Goal: Transaction & Acquisition: Obtain resource

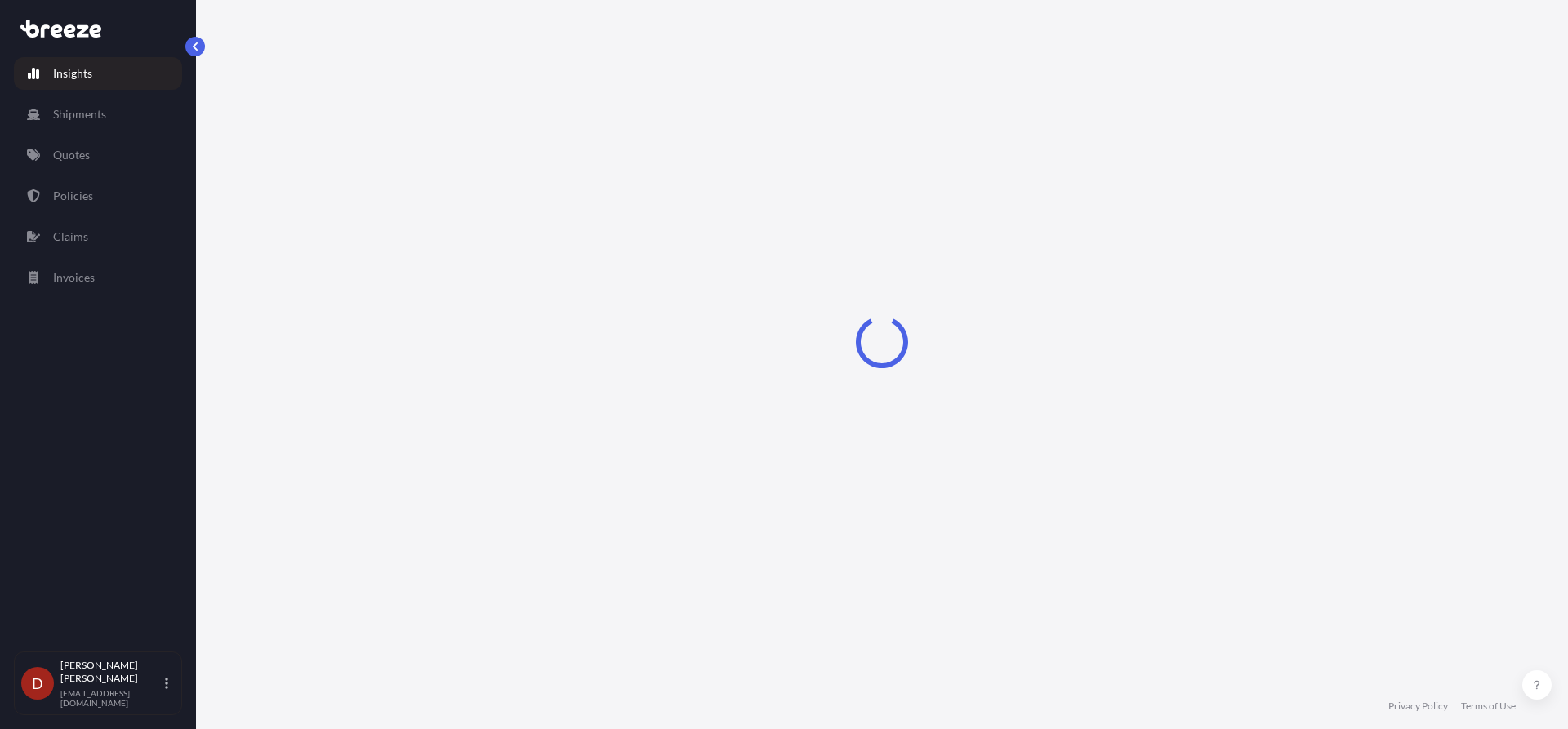
select select "2025"
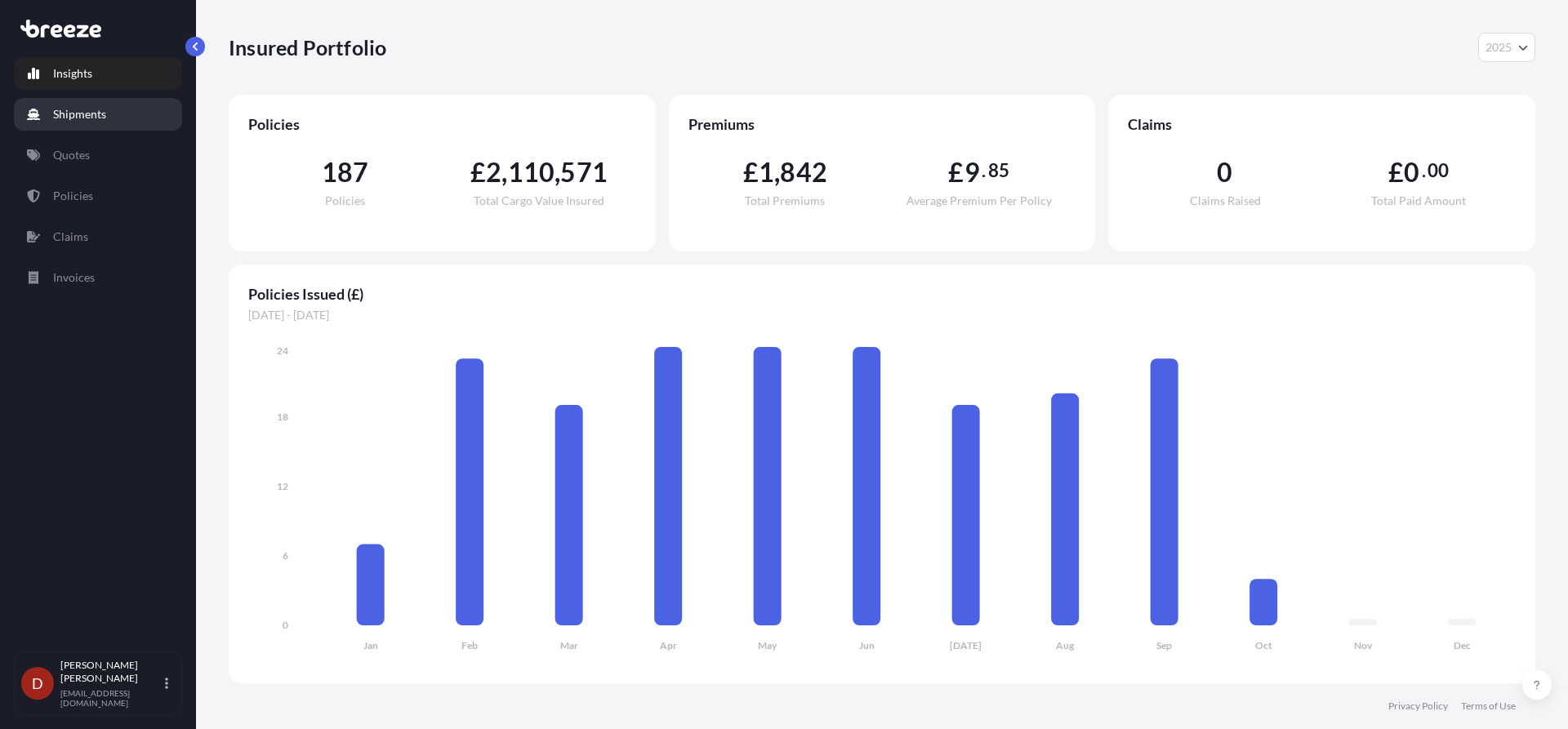
click at [126, 120] on link "Shipments" at bounding box center [98, 114] width 168 height 33
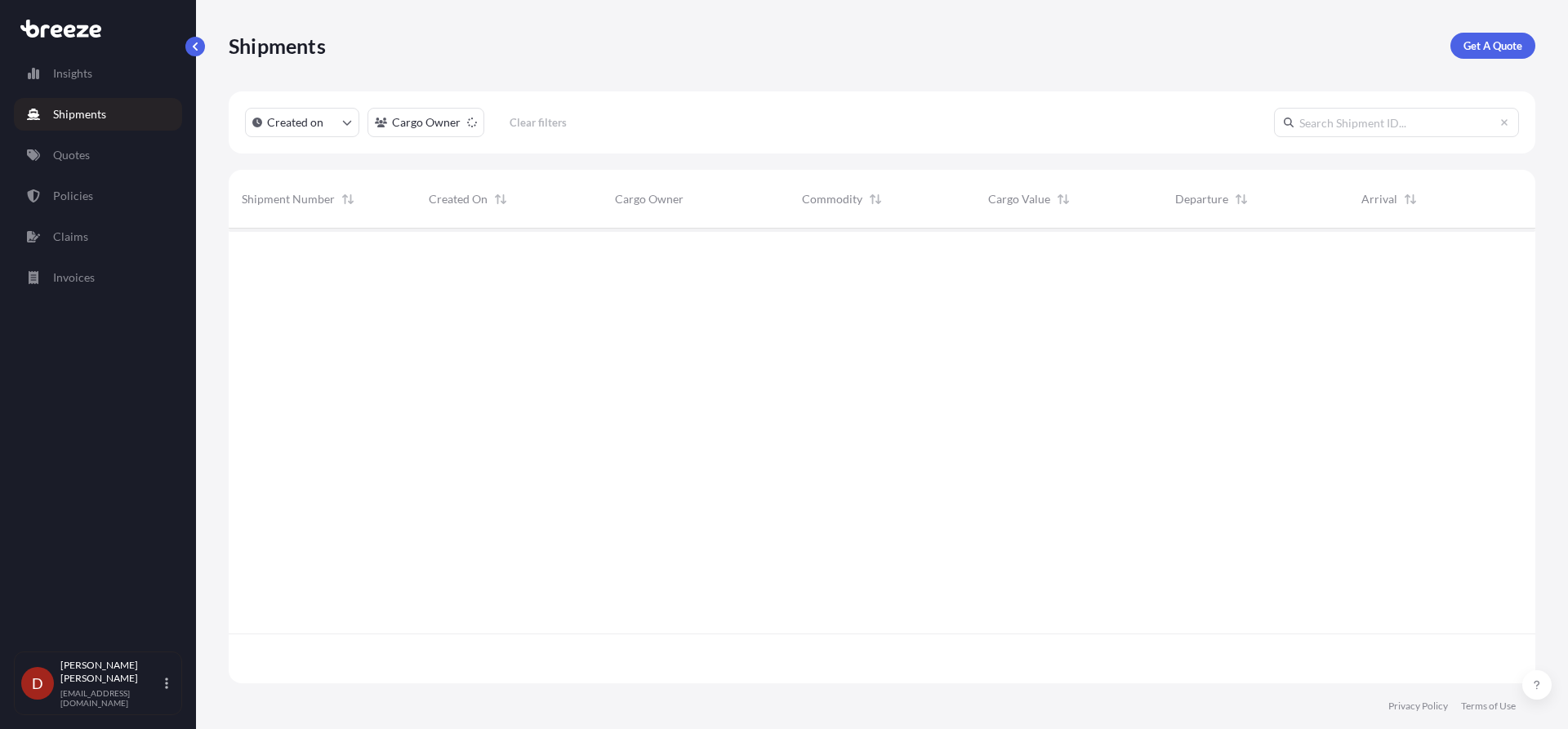
scroll to position [502, 1294]
click at [1550, 57] on div "Shipments Get A Quote Created on Cargo Owner Clear filters No results There are…" at bounding box center [882, 342] width 1372 height 684
click at [1502, 50] on p "Get A Quote" at bounding box center [1492, 46] width 59 height 16
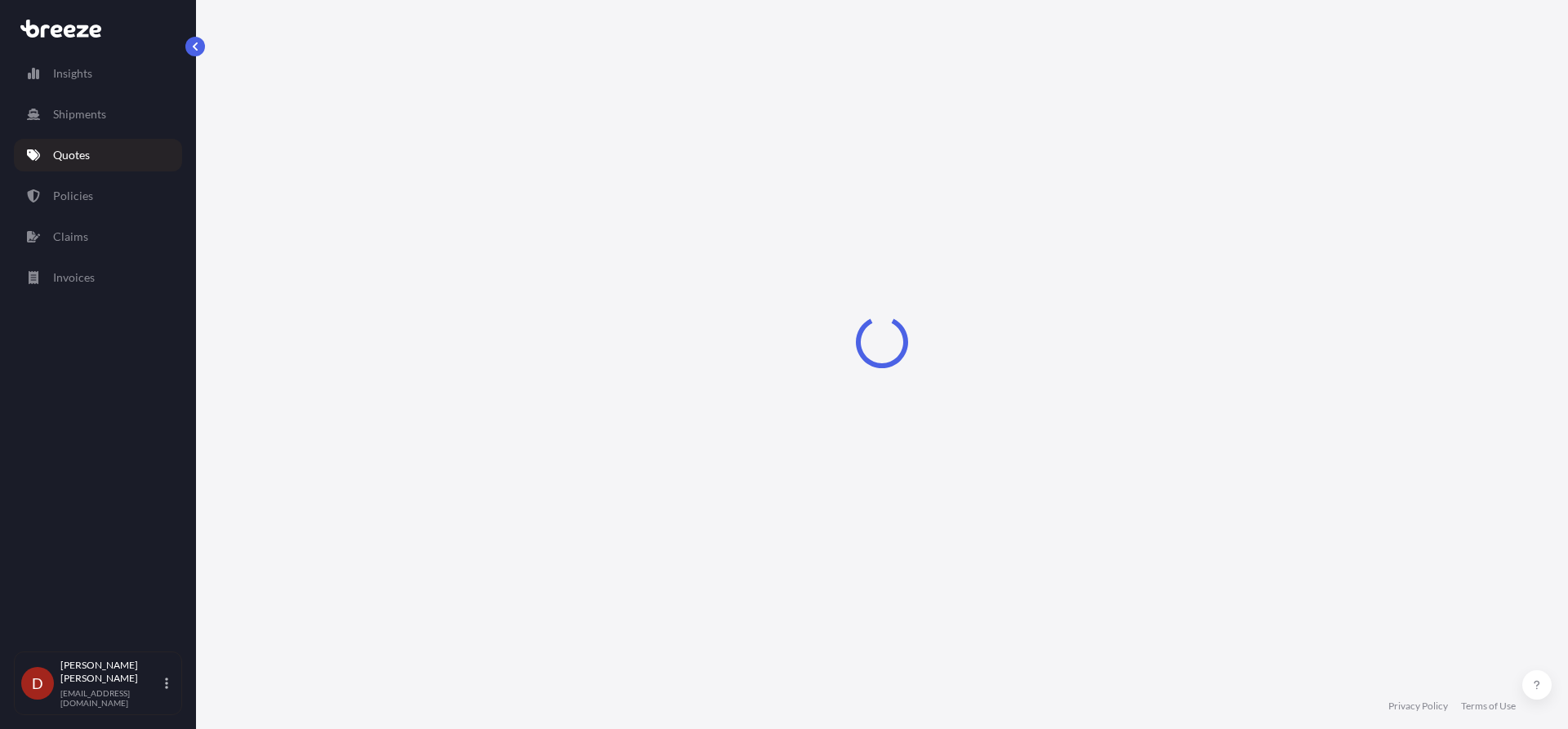
select select "Sea"
select select "1"
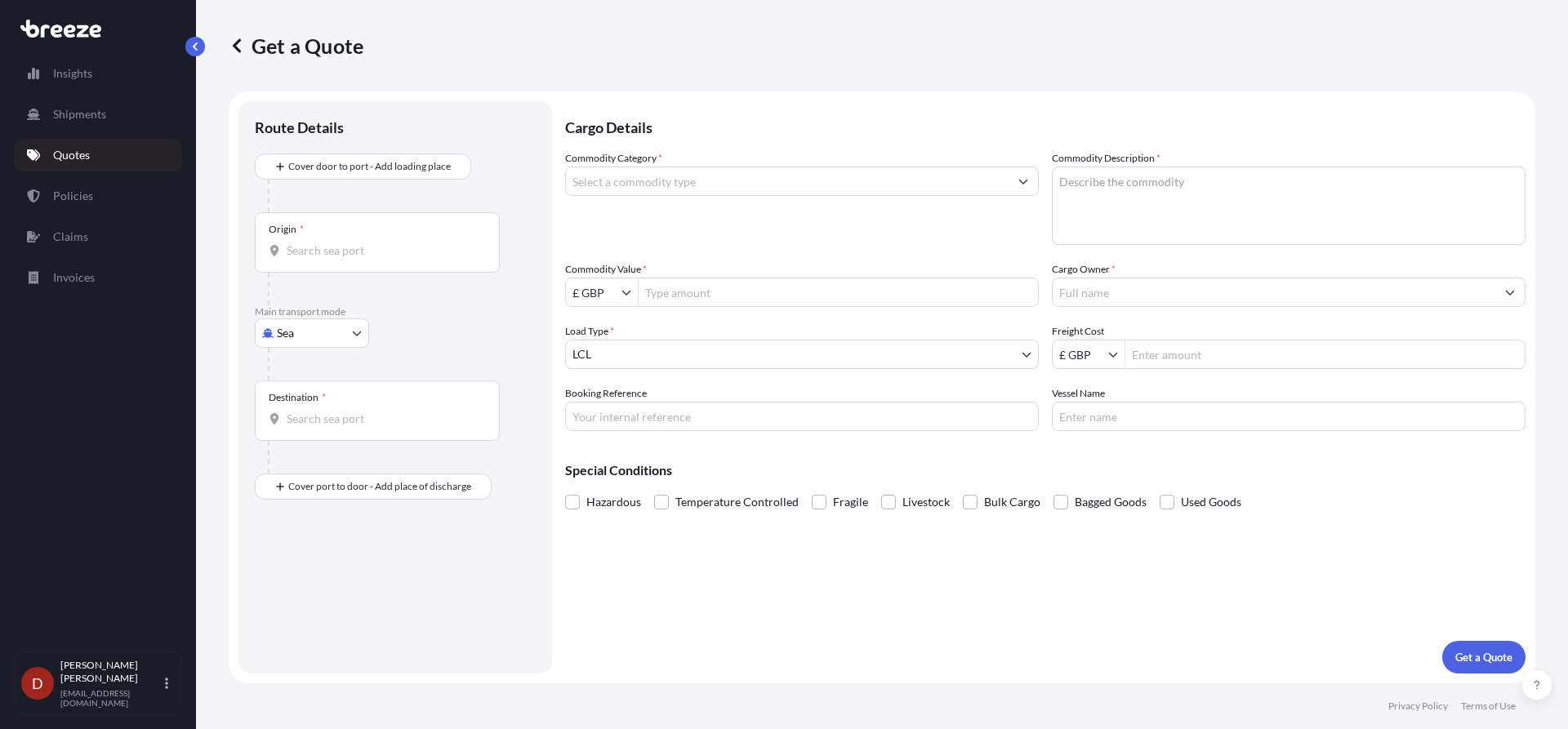
click at [335, 339] on body "Insights Shipments Quotes Policies Claims Invoices D [PERSON_NAME] [PERSON_NAME…" at bounding box center [784, 364] width 1568 height 729
click at [305, 434] on span "Road" at bounding box center [299, 435] width 26 height 16
select select "Road"
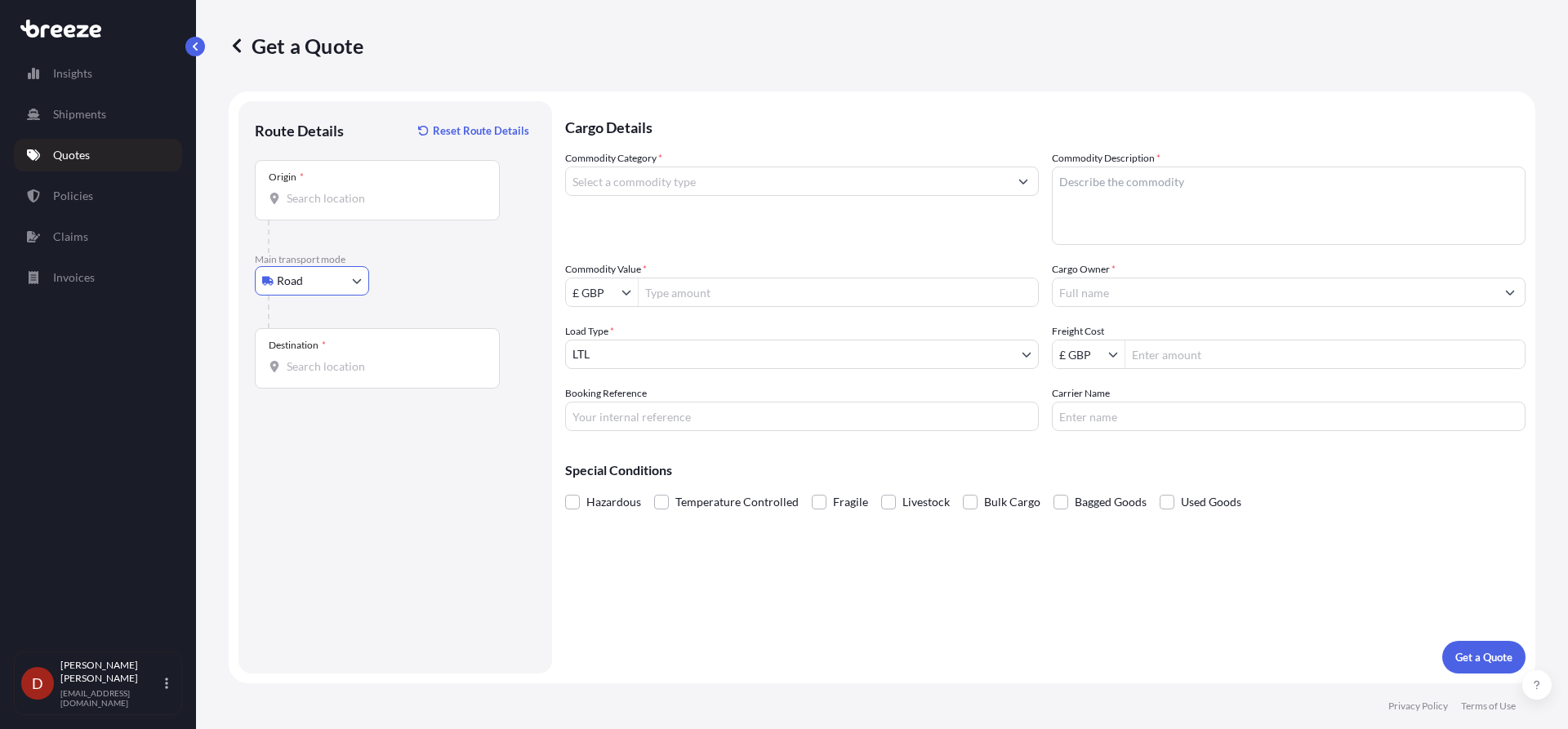
click at [337, 183] on div "Origin *" at bounding box center [378, 190] width 245 height 61
click at [337, 190] on input "Origin *" at bounding box center [382, 198] width 192 height 16
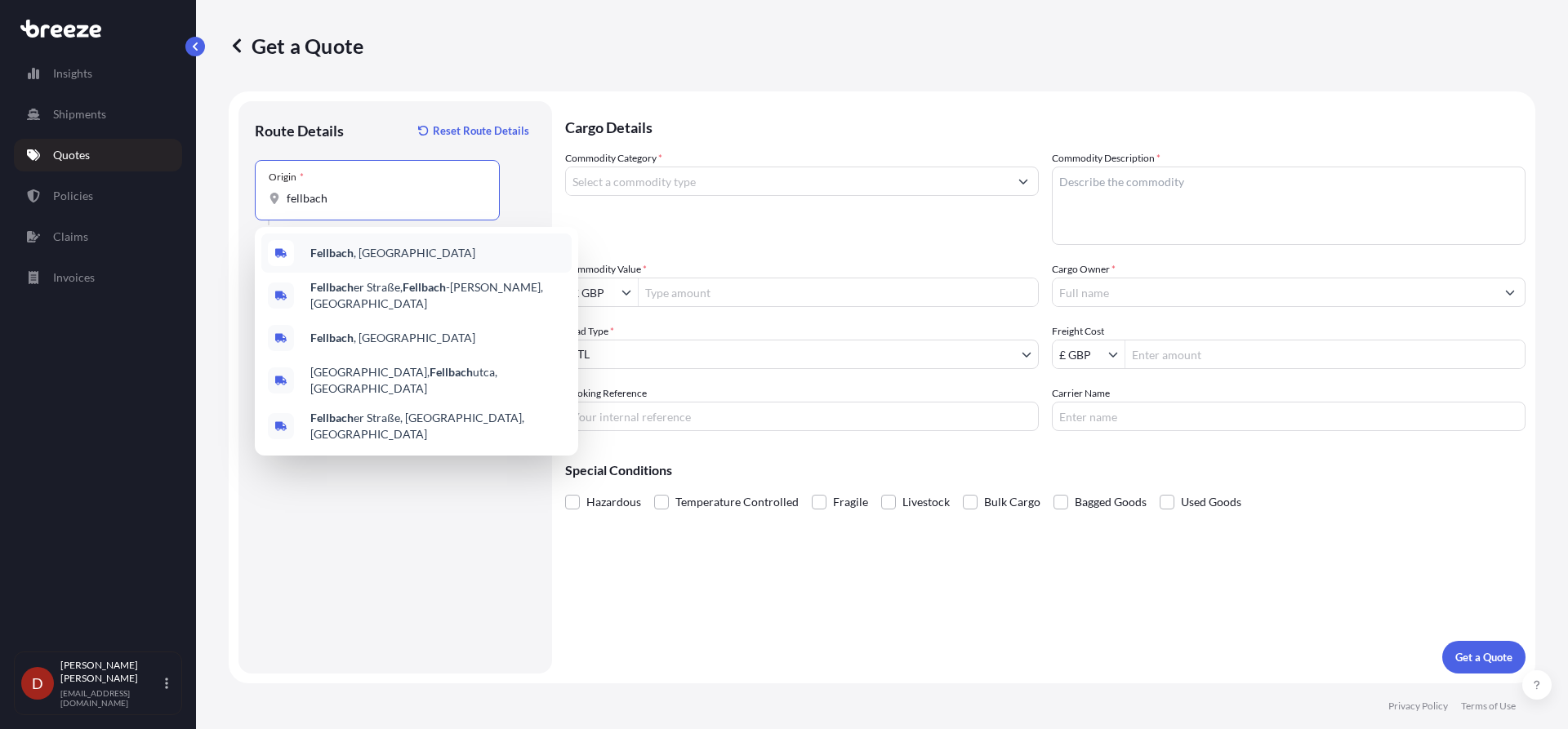
click at [352, 252] on b "Fellbach" at bounding box center [331, 253] width 43 height 14
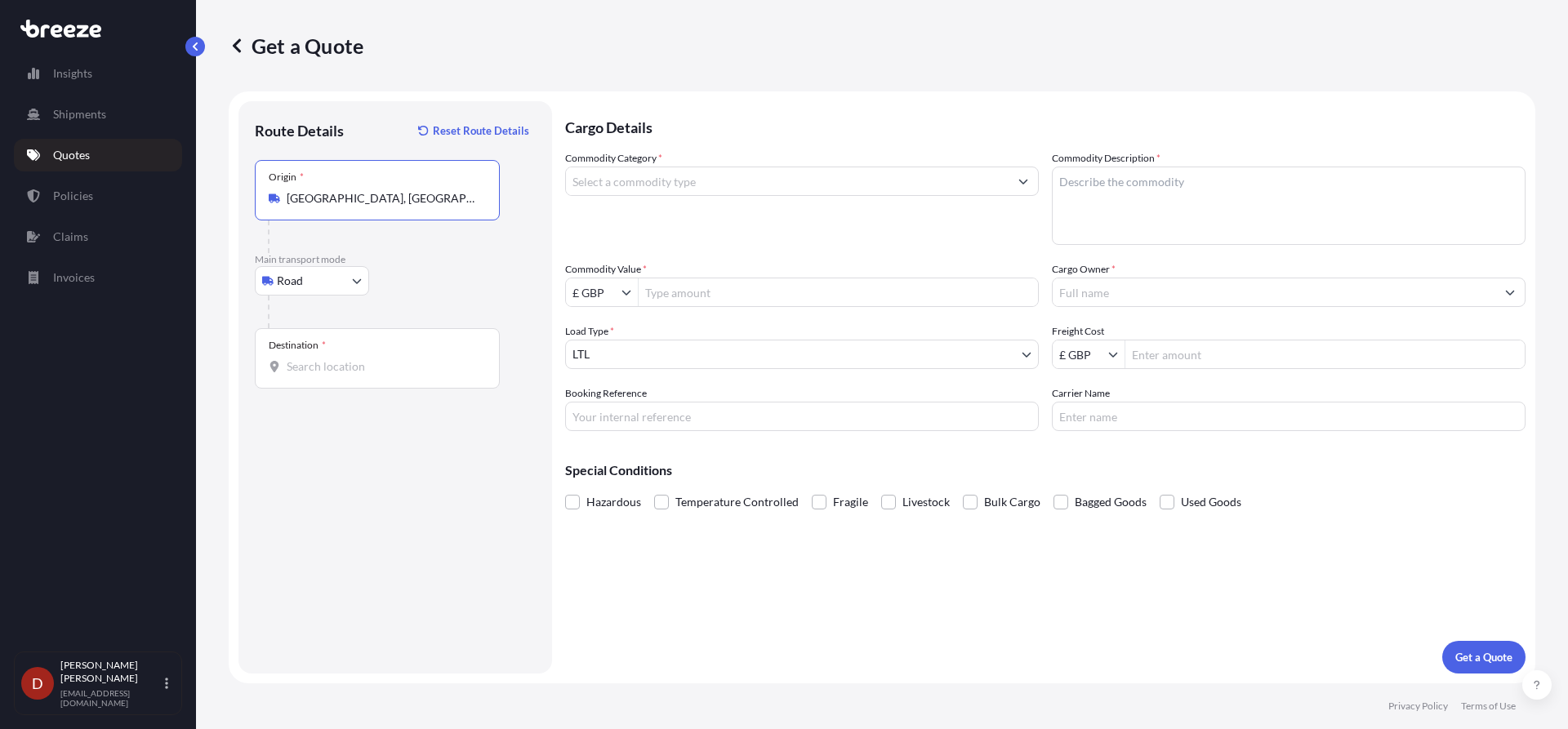
type input "[GEOGRAPHIC_DATA], [GEOGRAPHIC_DATA]"
click at [308, 365] on input "Destination *" at bounding box center [382, 367] width 192 height 16
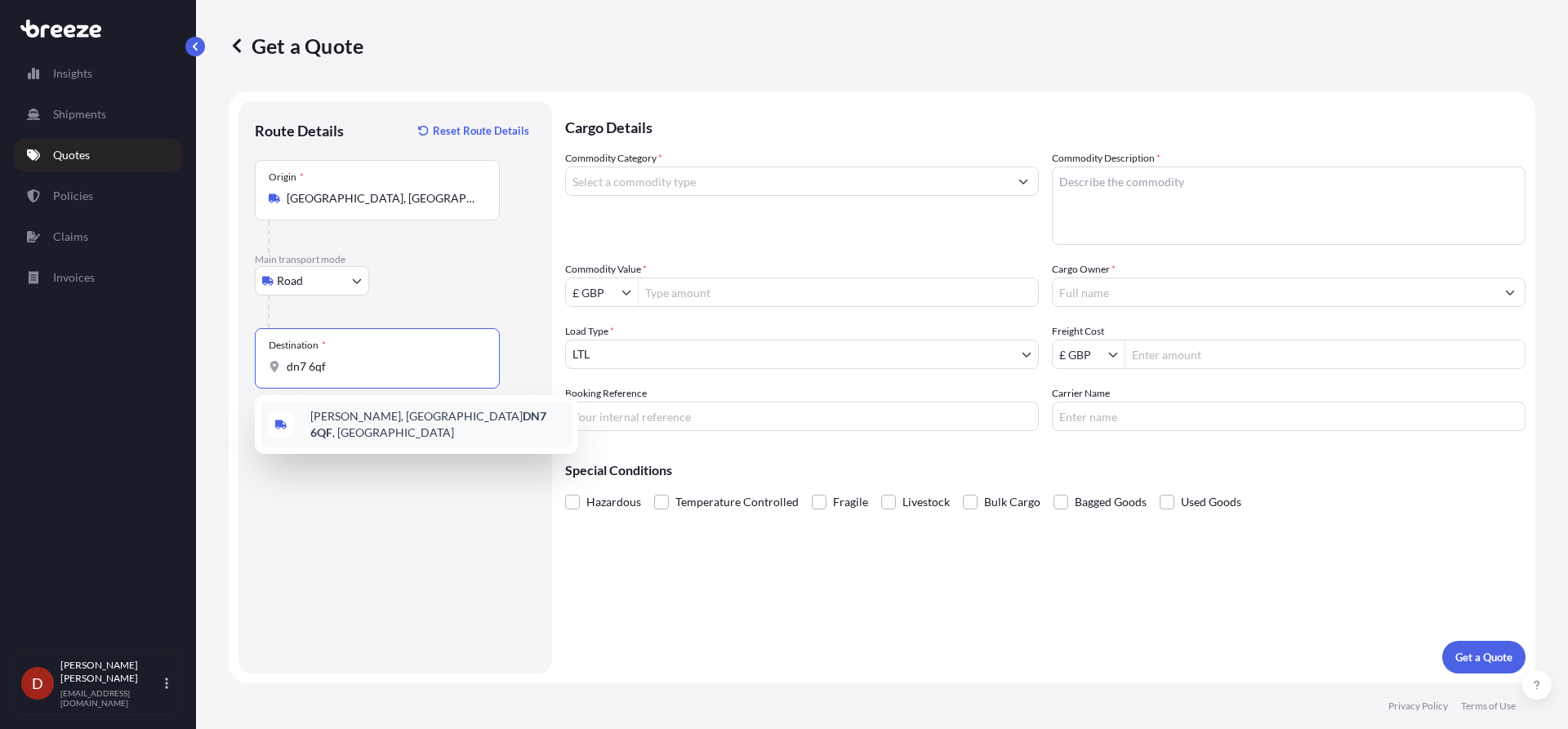
click at [350, 420] on span "[PERSON_NAME][STREET_ADDRESS]" at bounding box center [438, 425] width 255 height 33
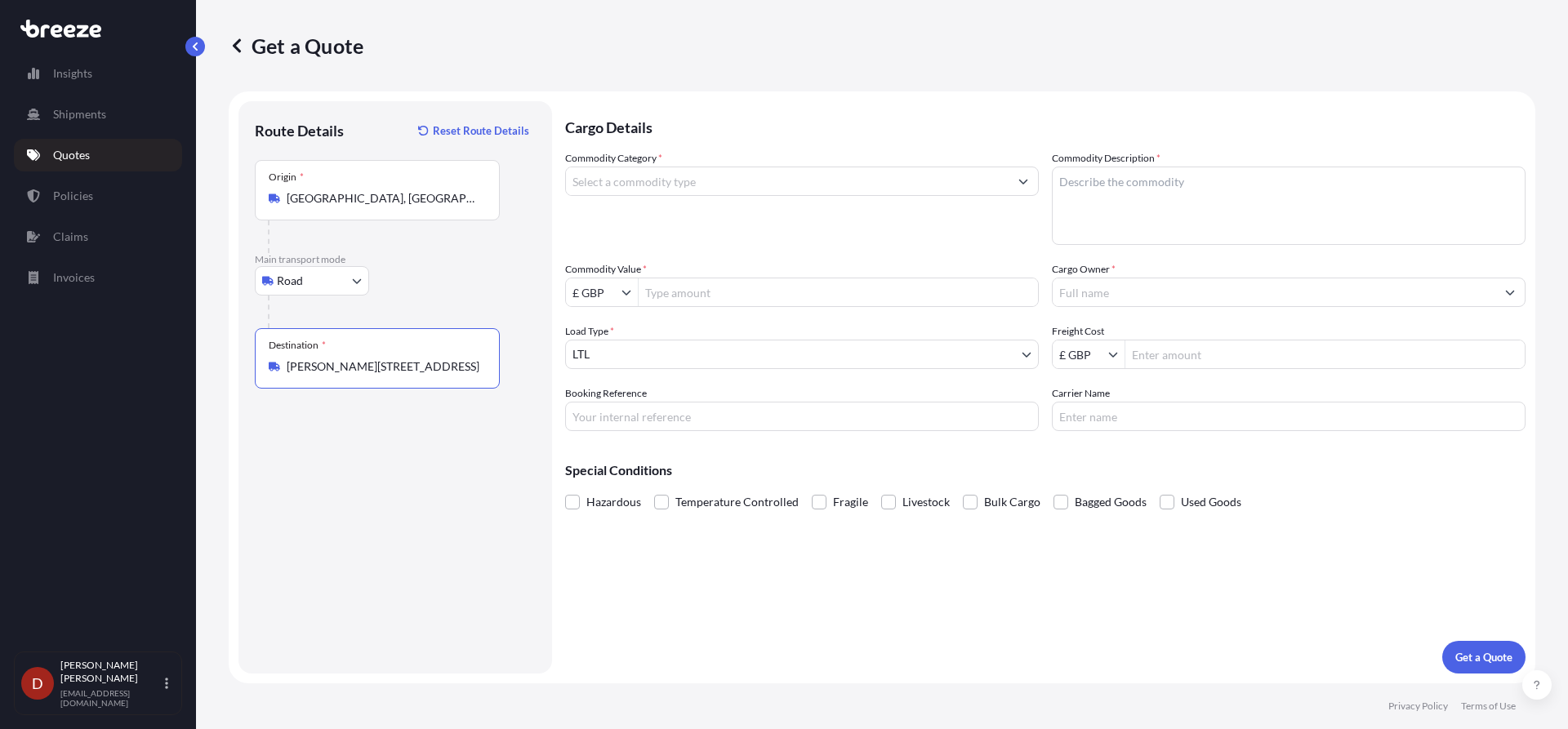
type input "[PERSON_NAME][STREET_ADDRESS]"
click at [722, 223] on div "Commodity Category *" at bounding box center [801, 197] width 473 height 95
click at [729, 198] on div "Commodity Category *" at bounding box center [801, 197] width 473 height 95
click at [745, 184] on input "Commodity Category *" at bounding box center [787, 181] width 443 height 29
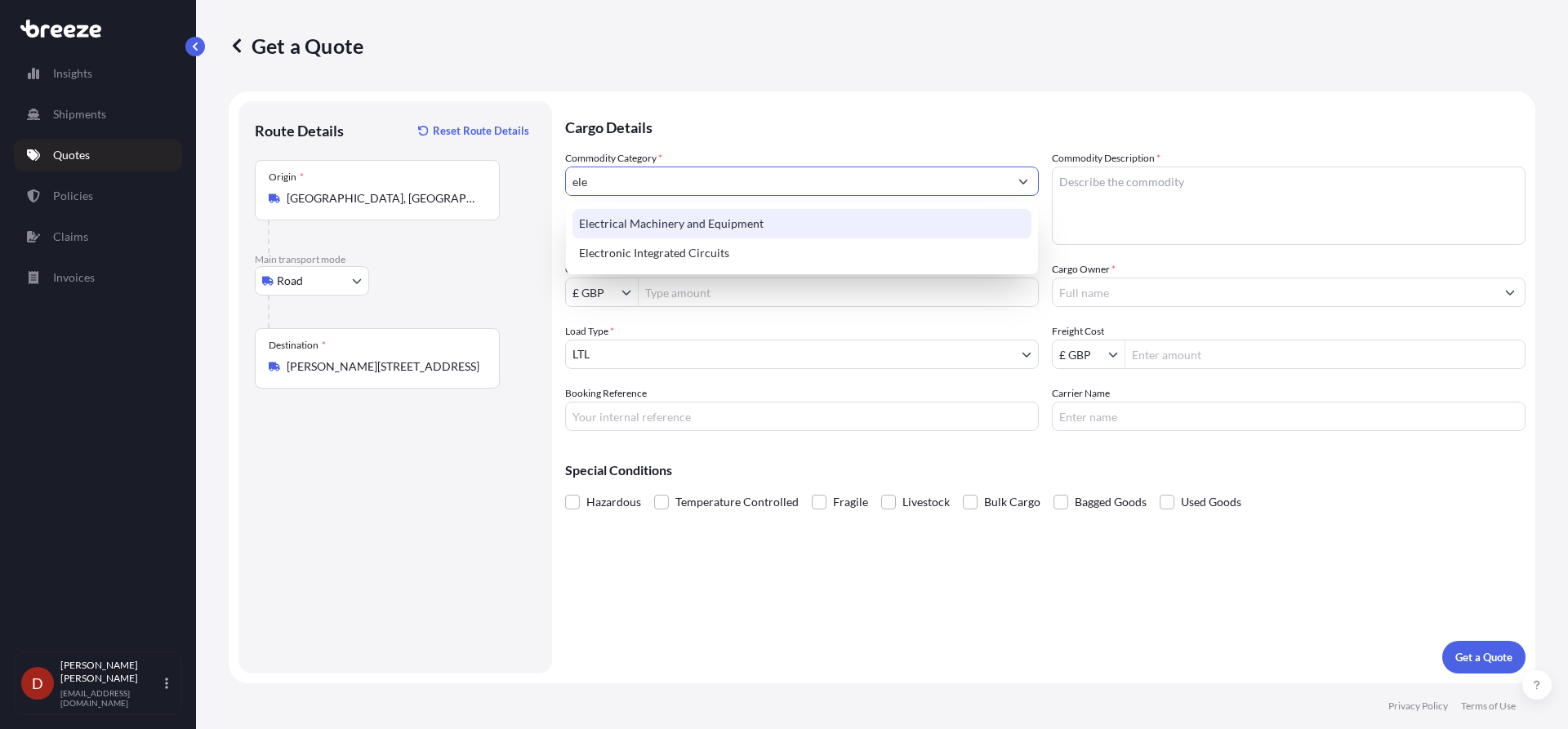
click at [724, 214] on div "Electrical Machinery and Equipment" at bounding box center [801, 223] width 459 height 29
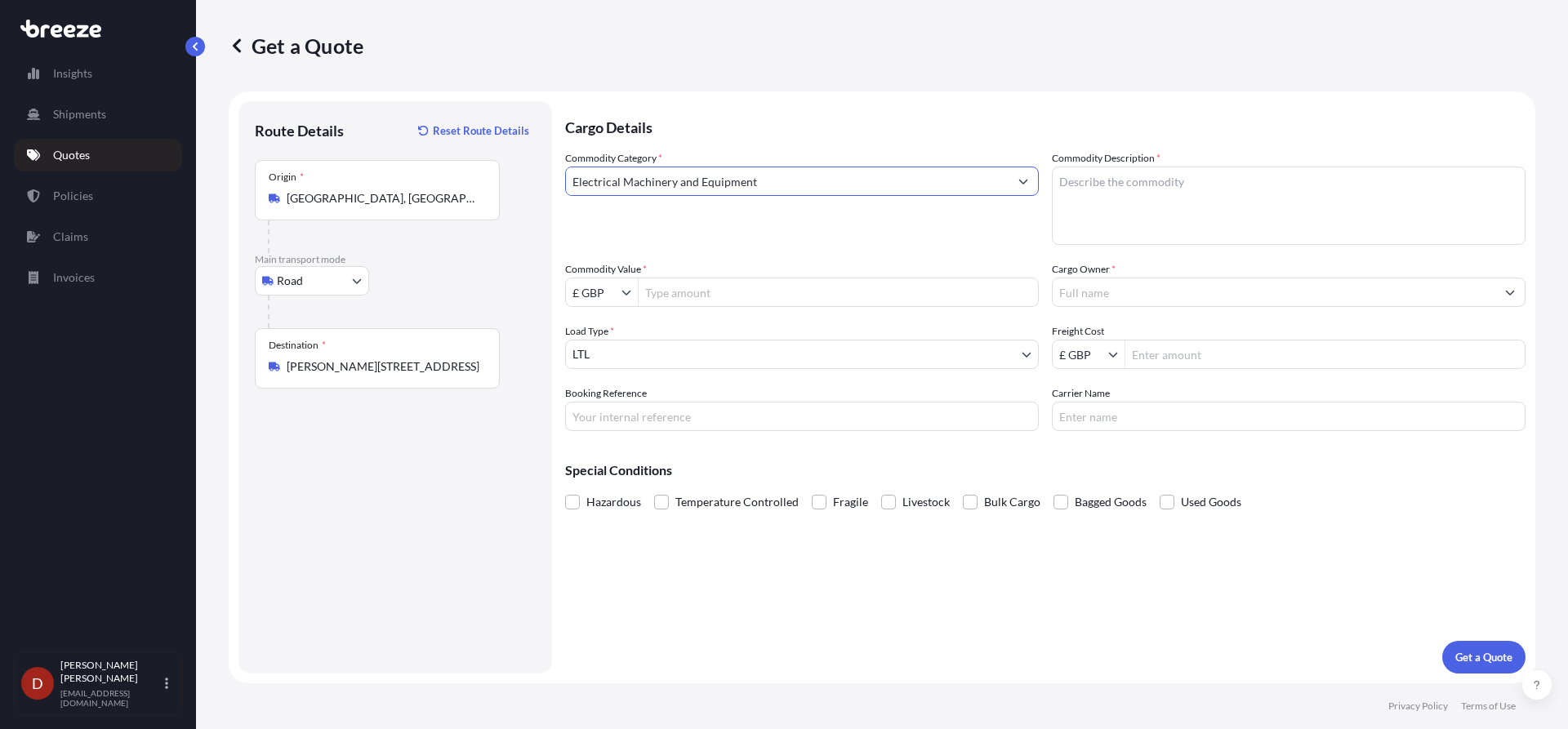
type input "Electrical Machinery and Equipment"
click at [1107, 200] on textarea "Commodity Description *" at bounding box center [1288, 205] width 473 height 79
type textarea "Y"
type textarea "Pressure guages"
click at [686, 292] on input "Commodity Value *" at bounding box center [837, 291] width 400 height 29
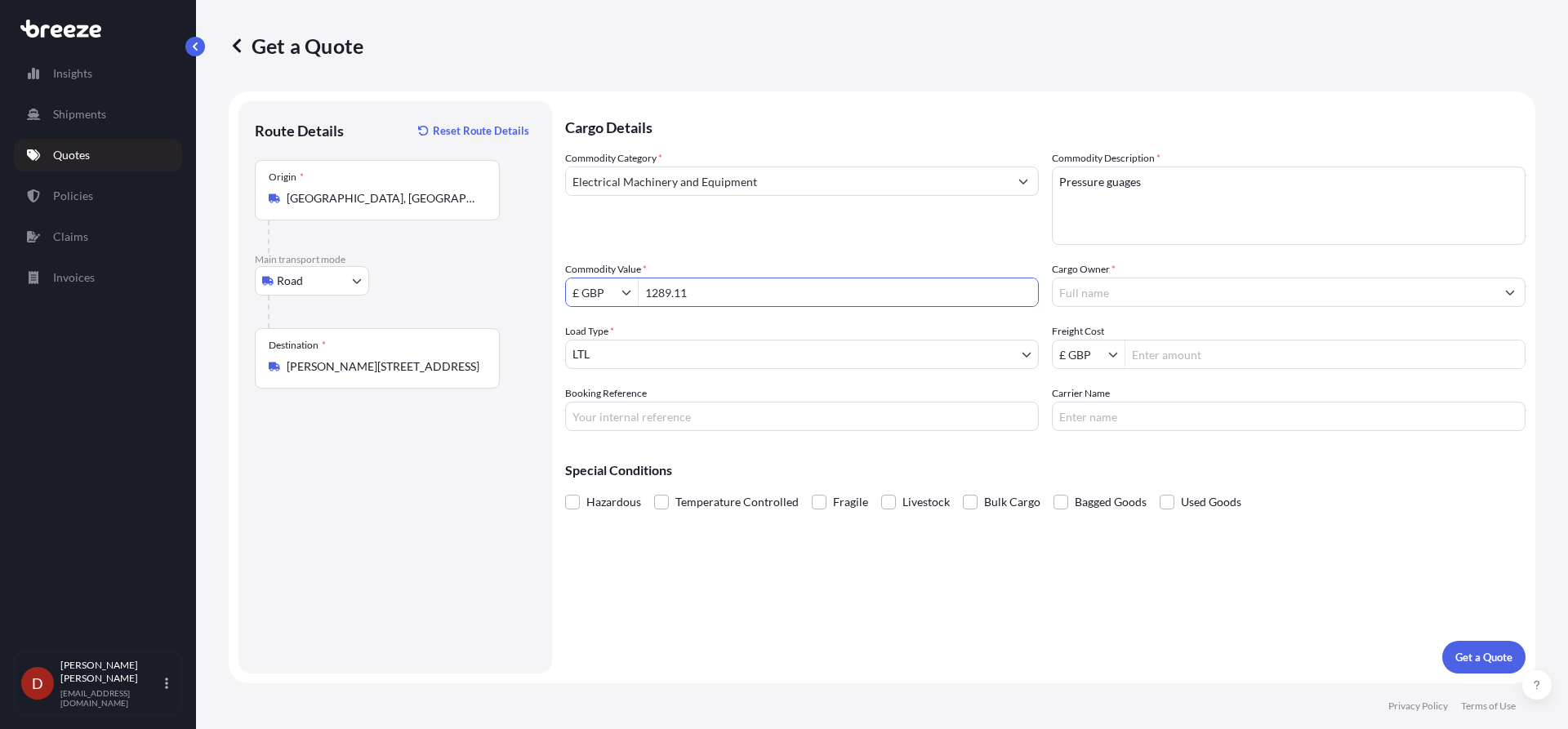
type input "1,289.11"
click at [595, 295] on input "£ GBP" at bounding box center [594, 291] width 56 height 29
click at [594, 329] on div "€ EUR" at bounding box center [602, 331] width 66 height 29
type input "€ EUR"
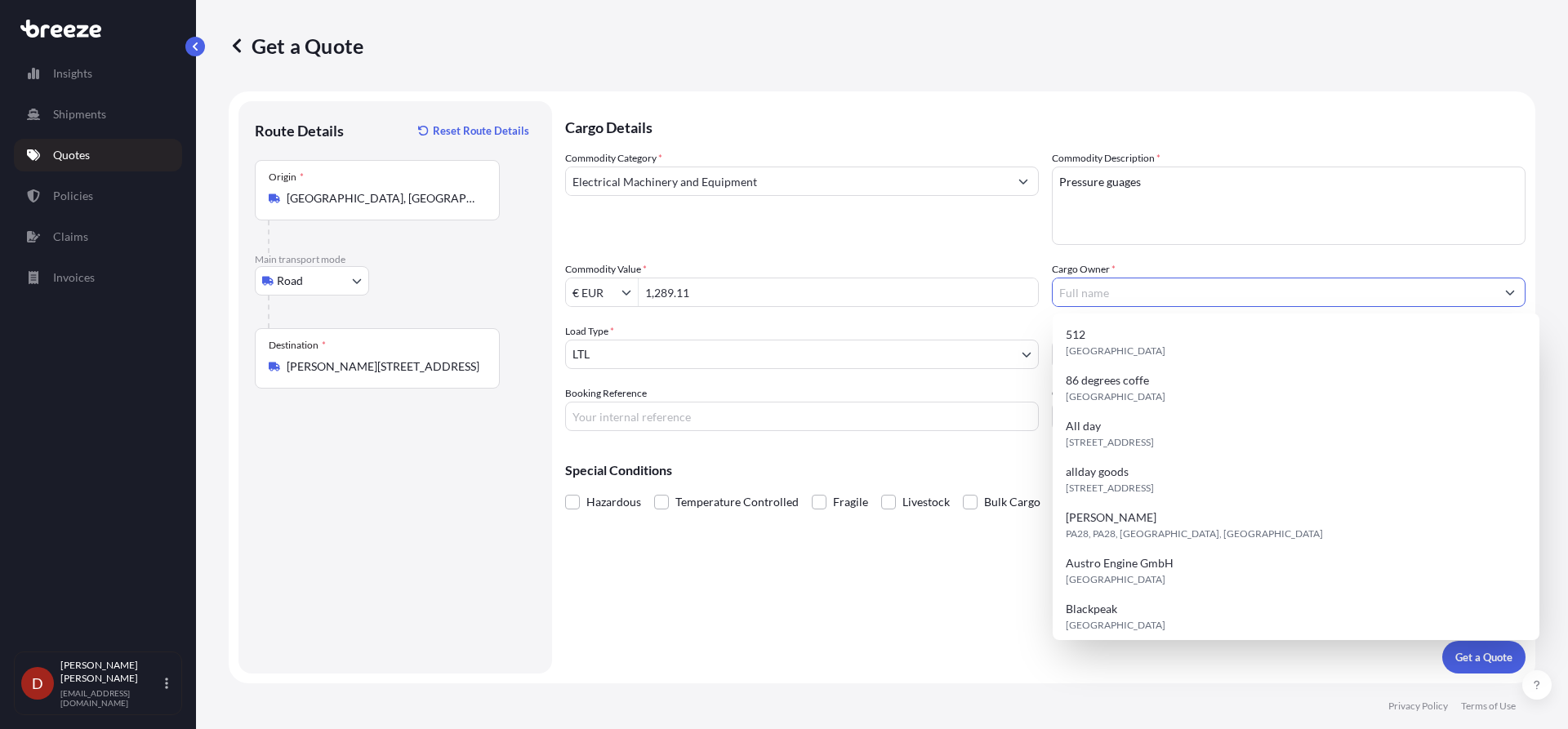
click at [1139, 295] on input "Cargo Owner *" at bounding box center [1274, 291] width 443 height 29
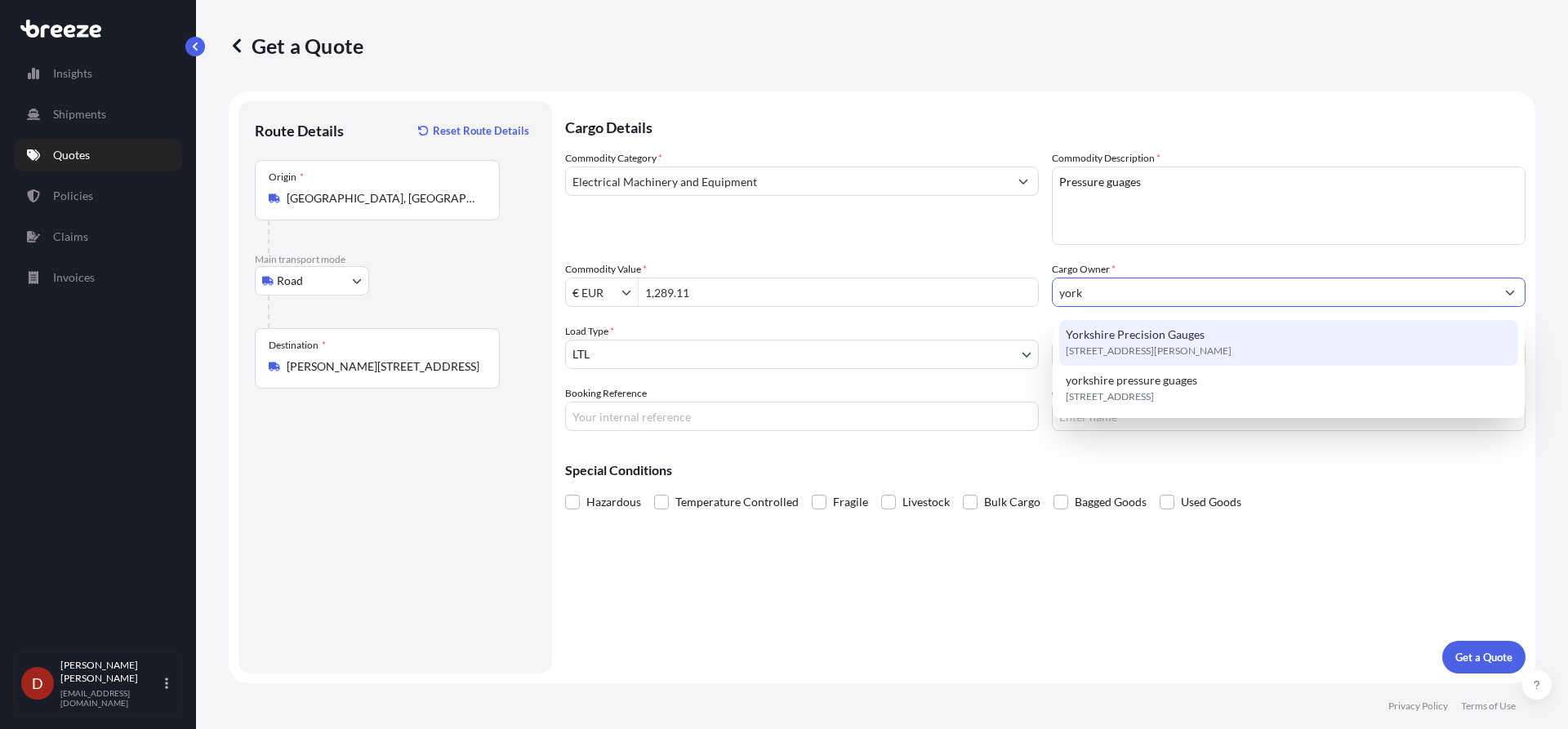
click at [1139, 353] on span "[STREET_ADDRESS][PERSON_NAME]" at bounding box center [1148, 351] width 165 height 16
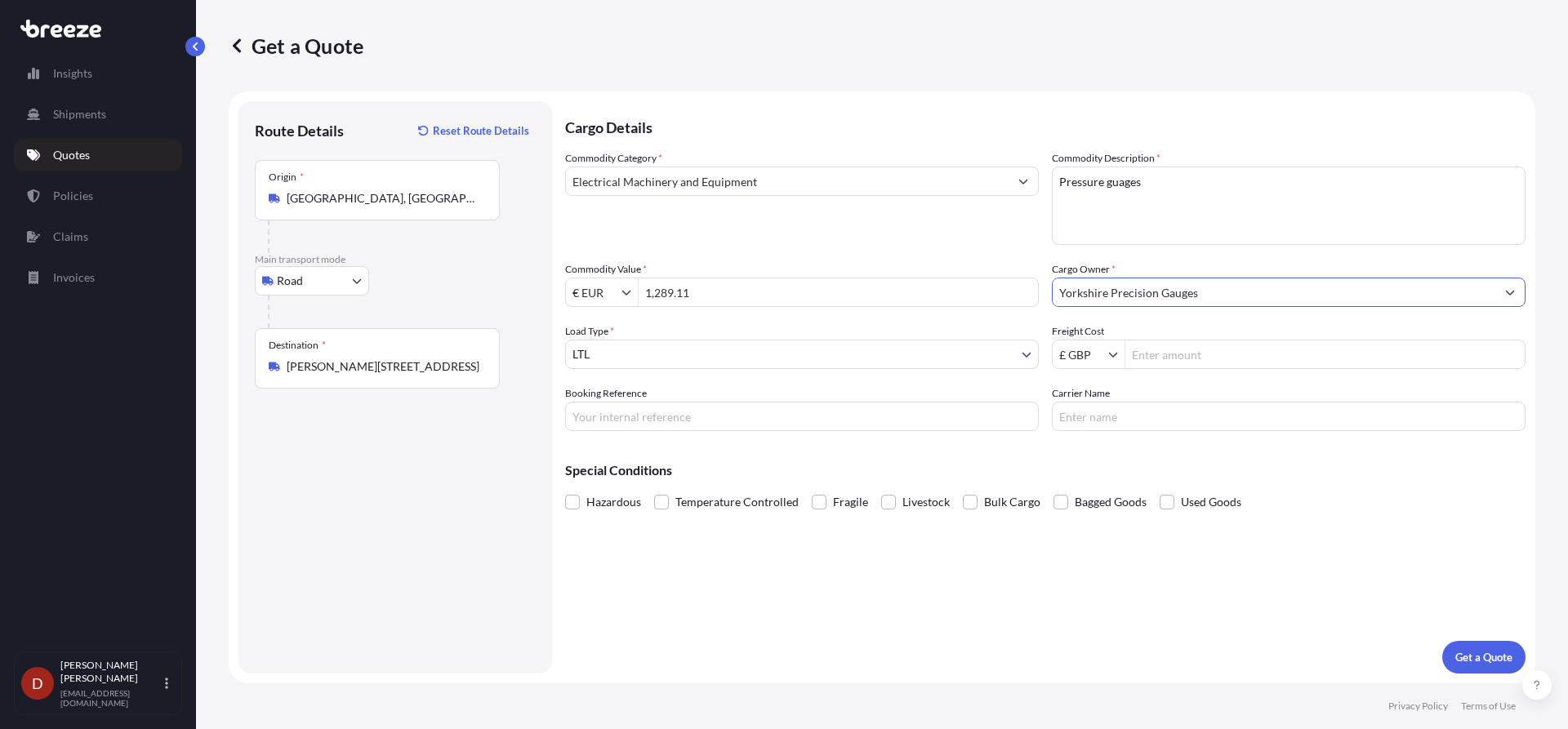
type input "Yorkshire Precision Gauges"
click at [774, 407] on input "Booking Reference" at bounding box center [801, 416] width 473 height 29
paste input "D-IM2500325"
type input "D-IM2500325"
click at [1479, 663] on p "Get a Quote" at bounding box center [1483, 657] width 57 height 16
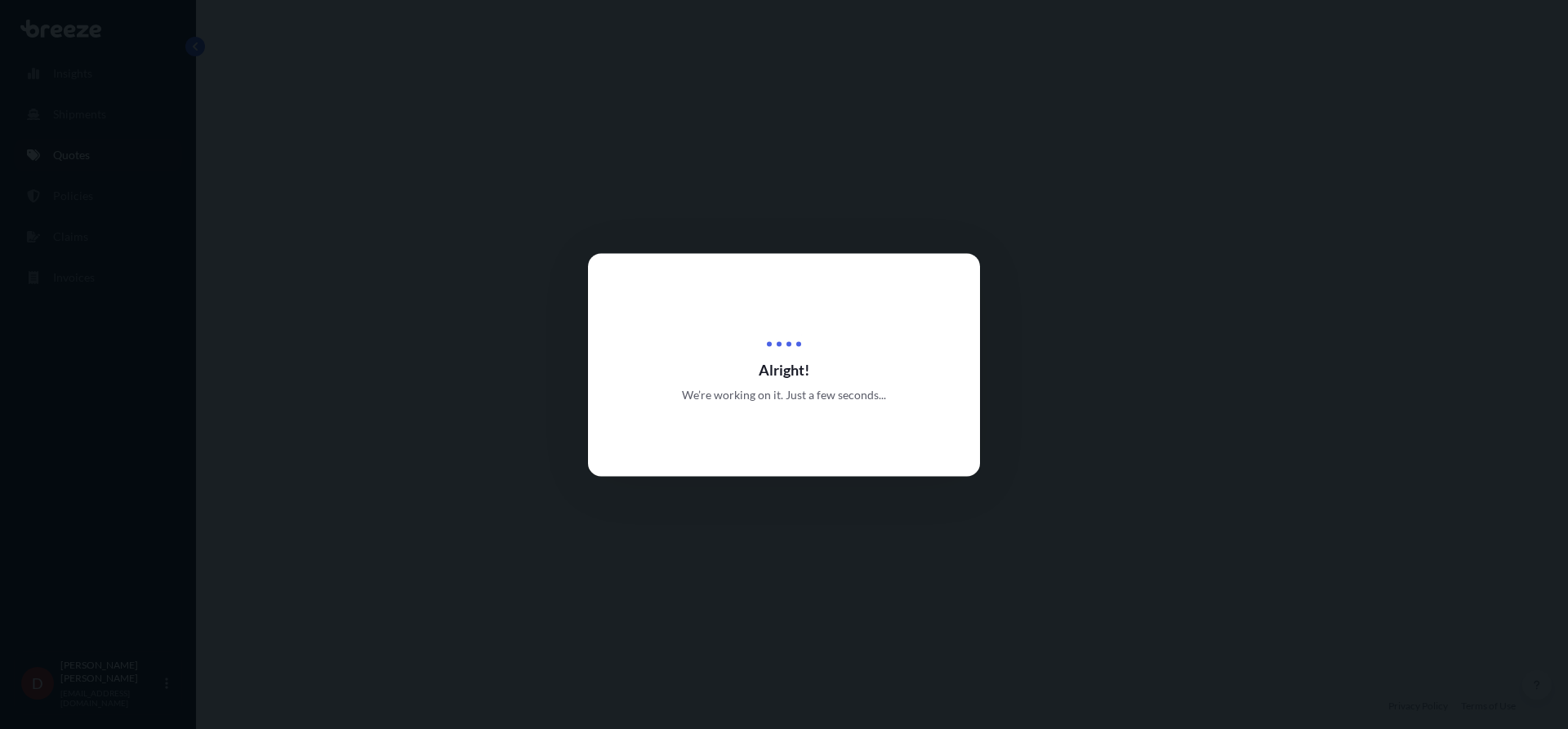
select select "Road"
select select "1"
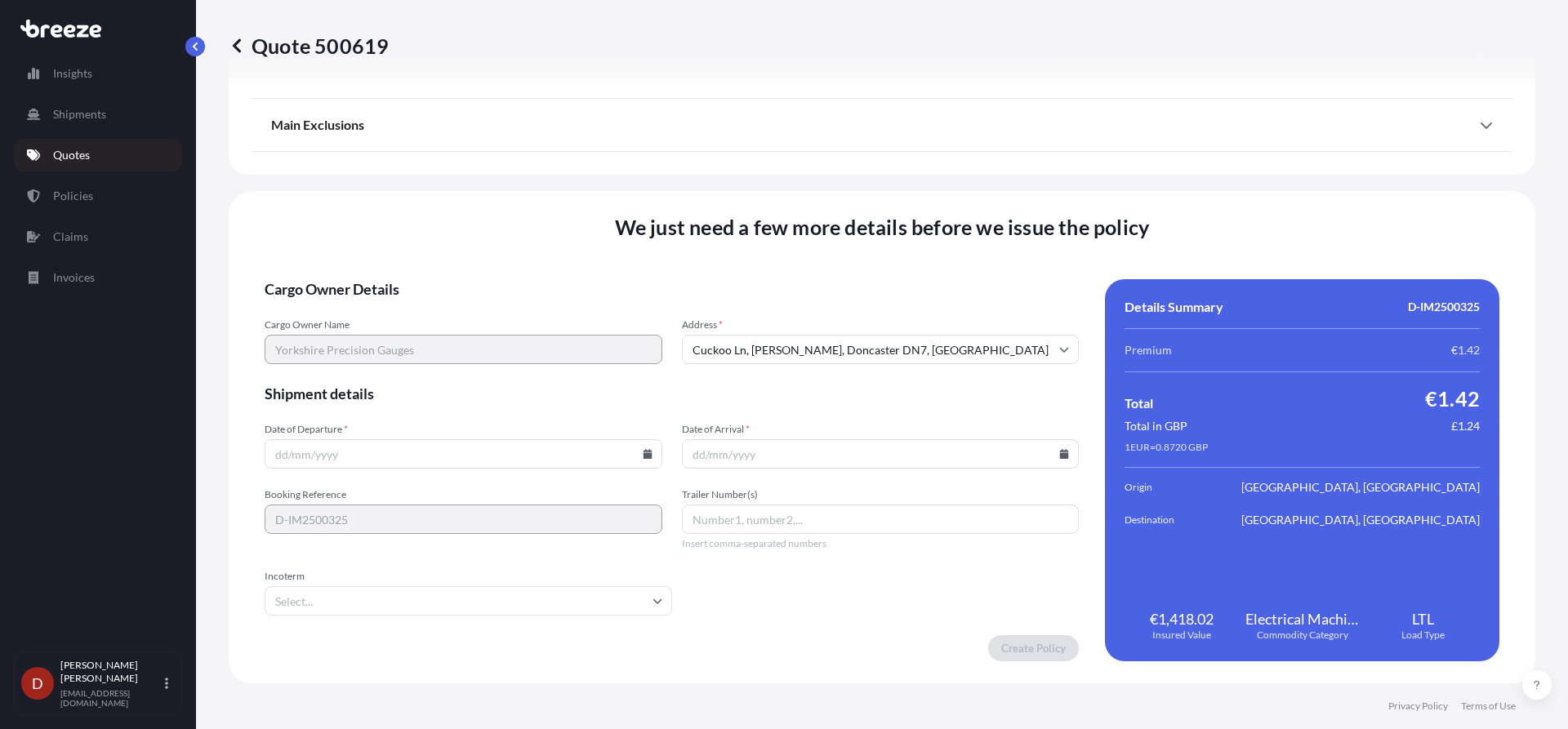
scroll to position [1847, 0]
click at [643, 456] on icon at bounding box center [647, 454] width 9 height 10
click at [347, 278] on button "6" at bounding box center [347, 277] width 26 height 26
type input "[DATE]"
click at [891, 452] on input "Date of Arrival *" at bounding box center [880, 453] width 398 height 29
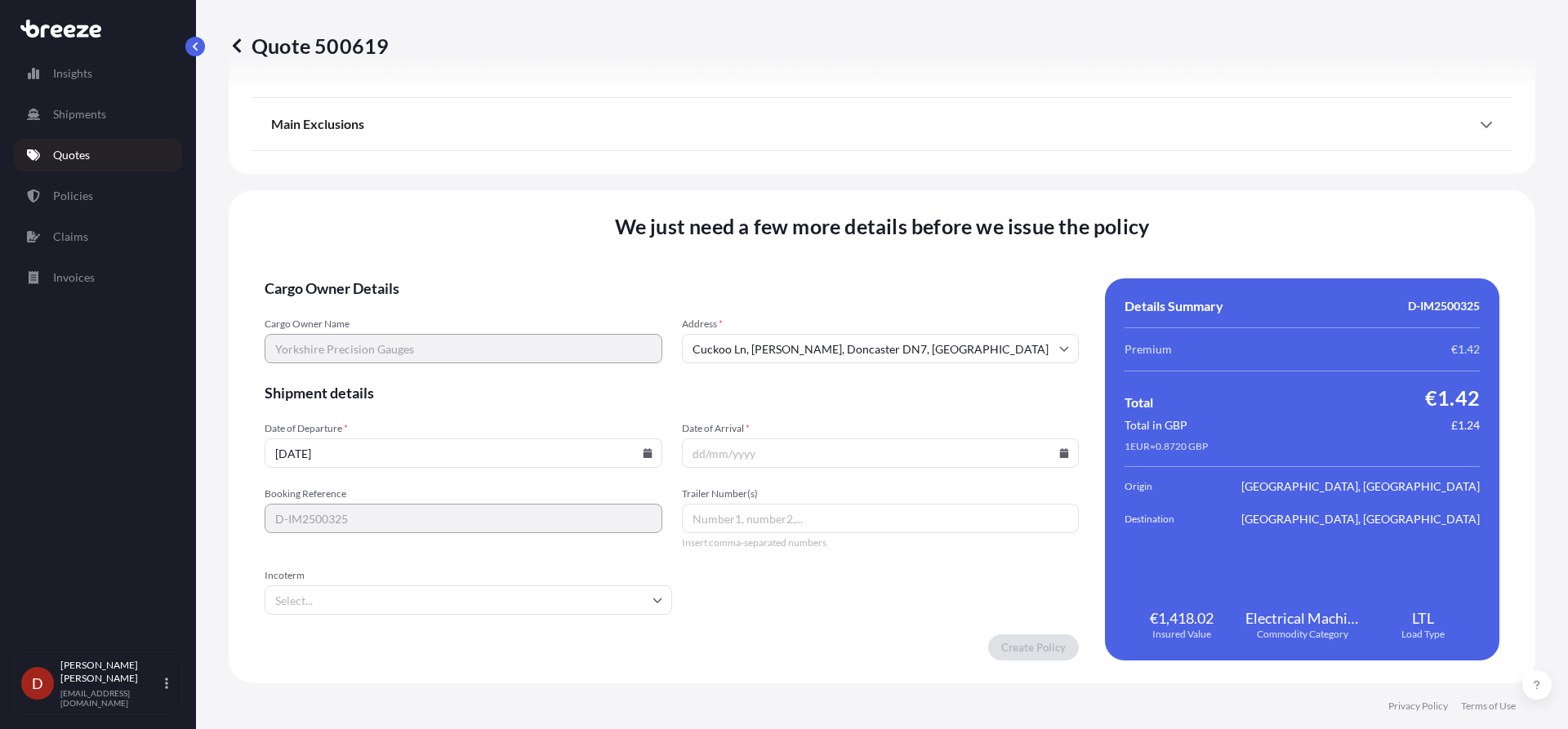
click at [1056, 459] on input "Date of Arrival *" at bounding box center [880, 453] width 398 height 29
click at [1059, 459] on input "Date of Arrival *" at bounding box center [880, 453] width 398 height 29
click at [1060, 457] on icon at bounding box center [1064, 454] width 9 height 10
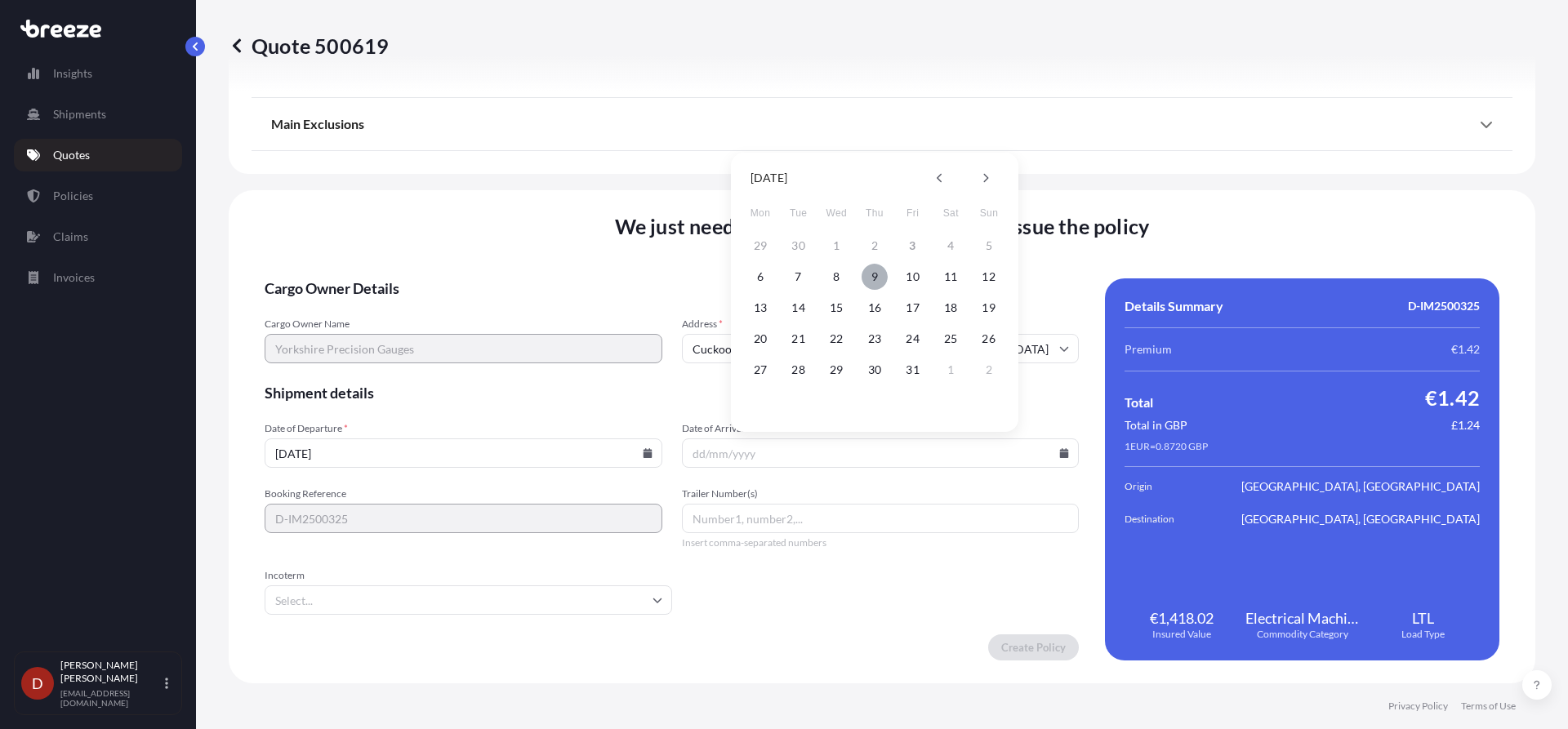
click at [878, 277] on button "9" at bounding box center [874, 277] width 26 height 26
type input "[DATE]"
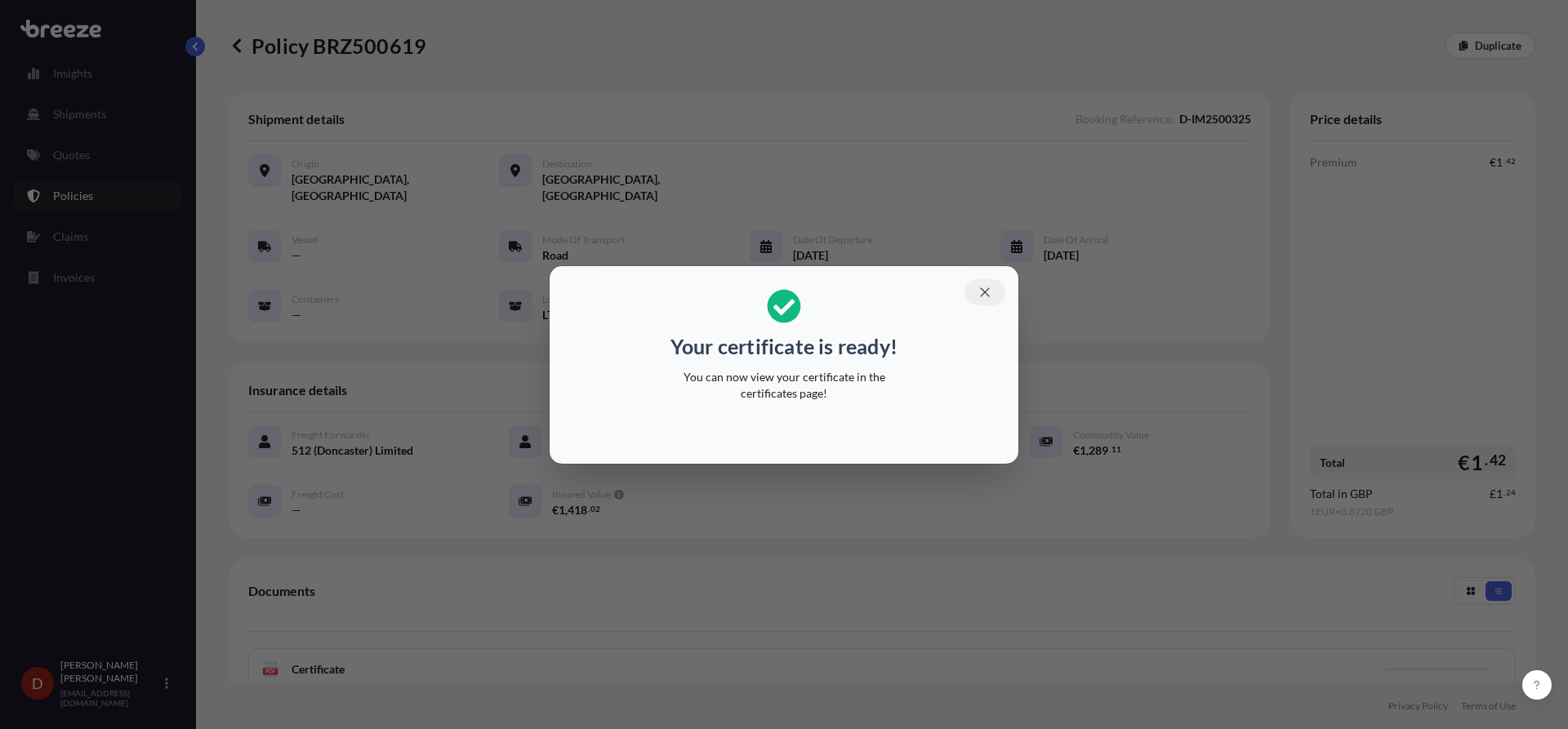
click at [977, 300] on button "button" at bounding box center [984, 292] width 41 height 26
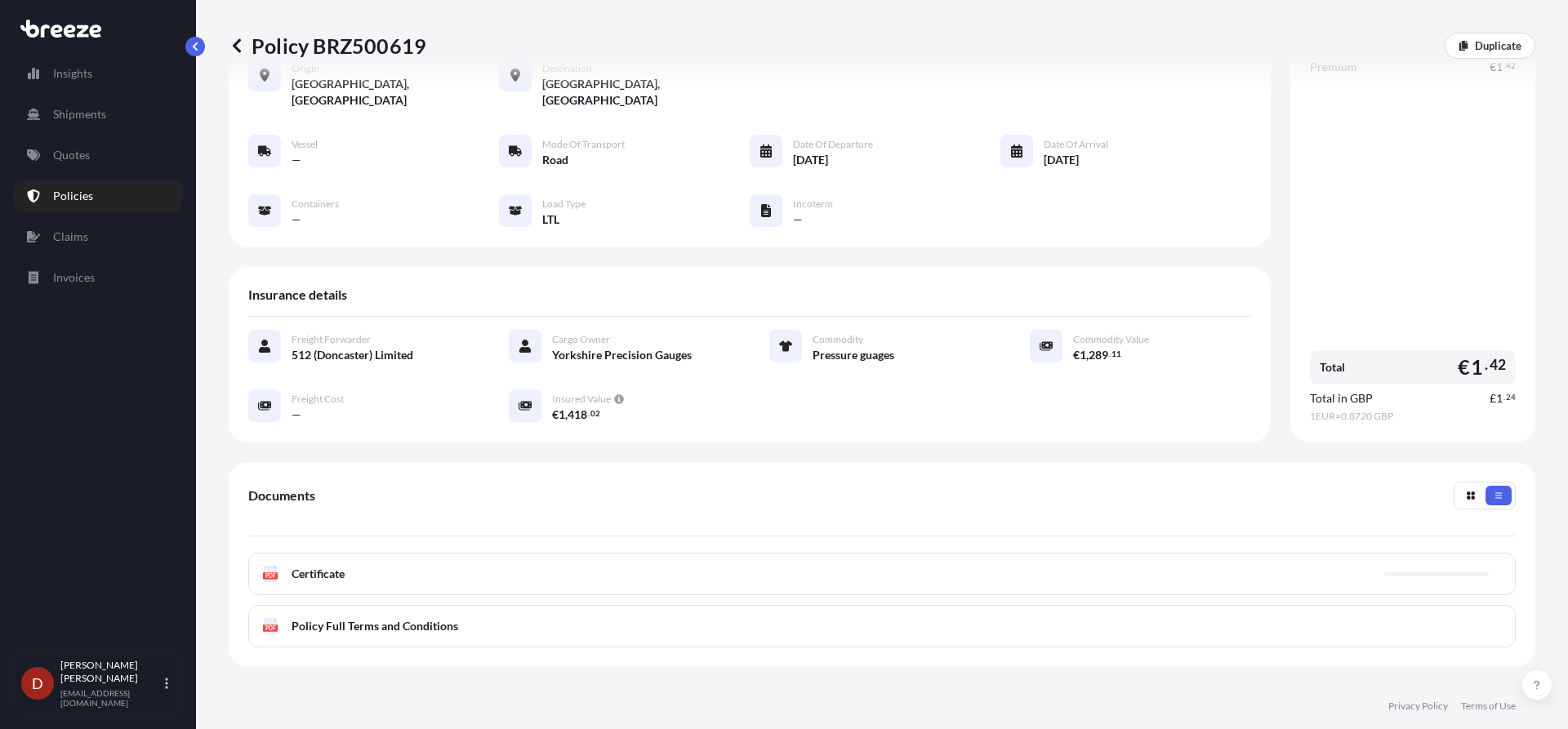
scroll to position [237, 0]
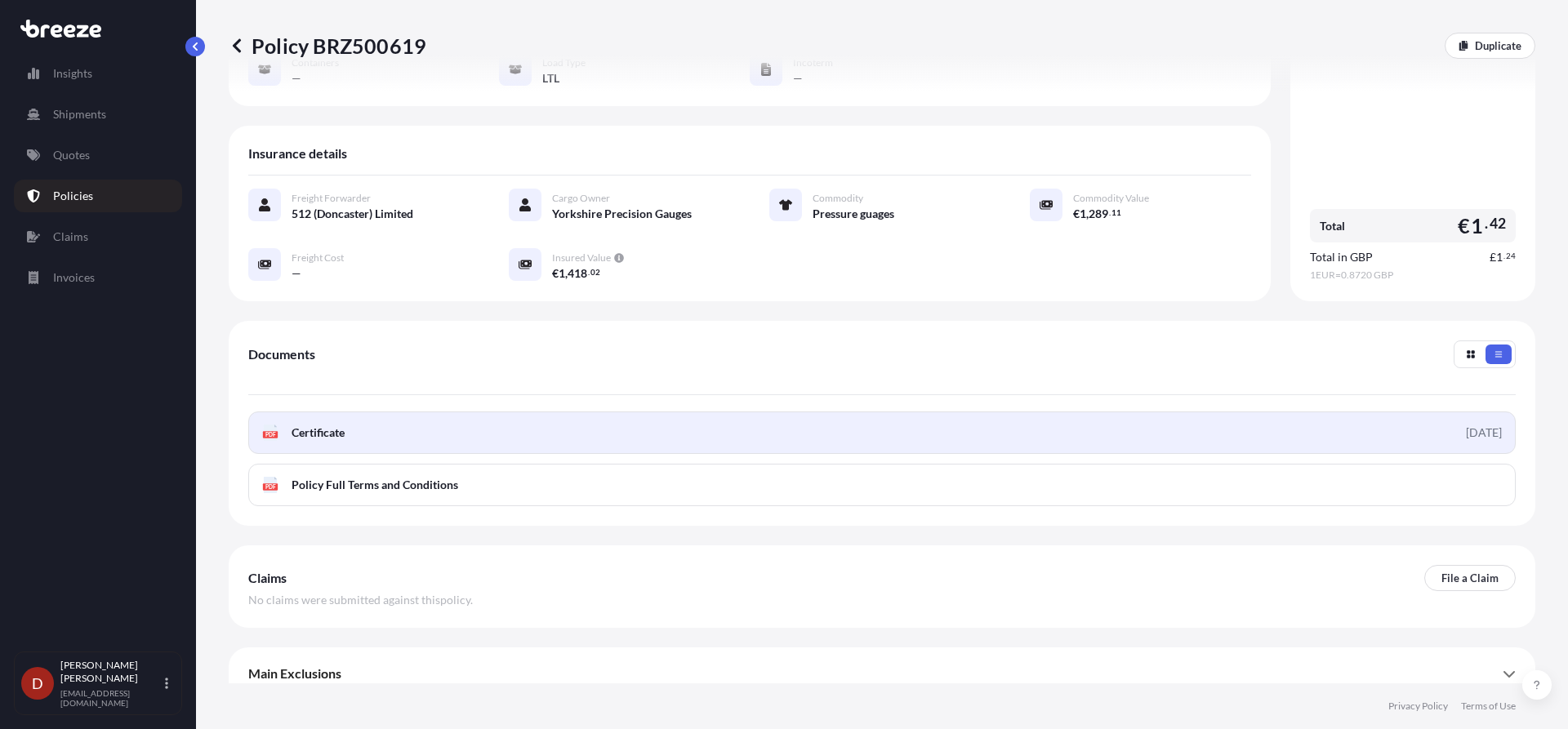
click at [705, 412] on link "PDF Certificate [DATE]" at bounding box center [881, 433] width 1267 height 43
